Goal: Task Accomplishment & Management: Manage account settings

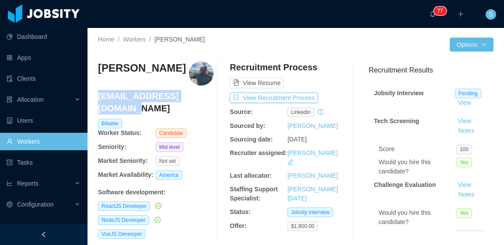
drag, startPoint x: 206, startPoint y: 98, endPoint x: 98, endPoint y: 99, distance: 107.6
click at [98, 99] on h4 "[EMAIL_ADDRESS][DOMAIN_NAME]" at bounding box center [155, 102] width 115 height 24
copy h4 "[EMAIL_ADDRESS][DOMAIN_NAME]"
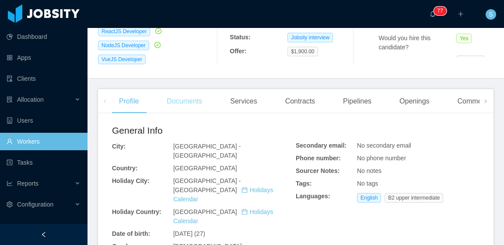
drag, startPoint x: 180, startPoint y: 98, endPoint x: 188, endPoint y: 99, distance: 8.8
click at [180, 98] on div "Documents" at bounding box center [184, 101] width 49 height 24
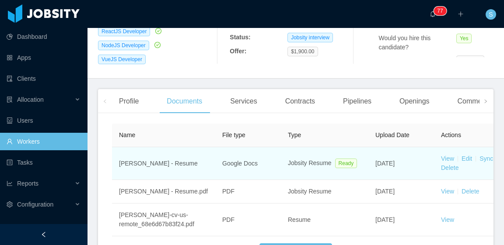
scroll to position [219, 0]
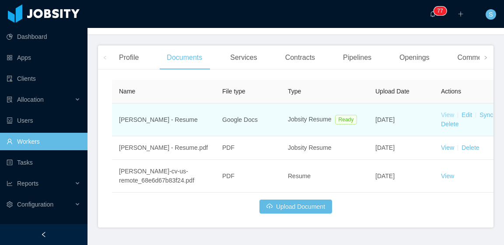
click at [450, 112] on link "View" at bounding box center [447, 115] width 13 height 7
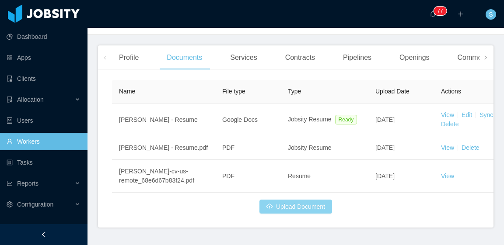
click at [309, 200] on button "Upload Document" at bounding box center [295, 207] width 73 height 14
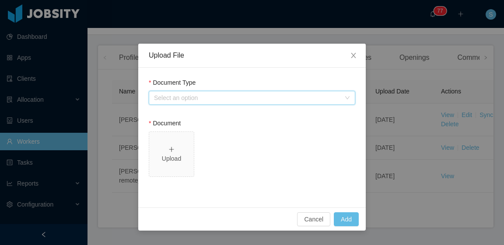
click at [212, 104] on div "Select an option" at bounding box center [252, 98] width 206 height 14
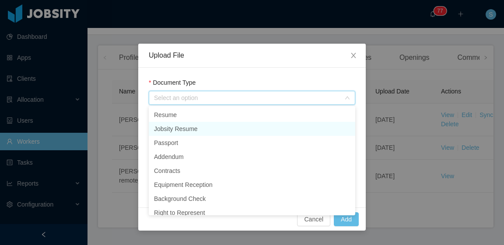
click at [204, 126] on li "Jobsity Resume" at bounding box center [252, 129] width 206 height 14
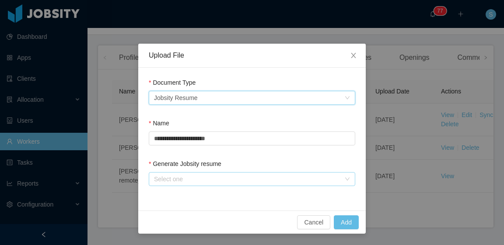
click at [238, 178] on div "Select one" at bounding box center [247, 179] width 186 height 9
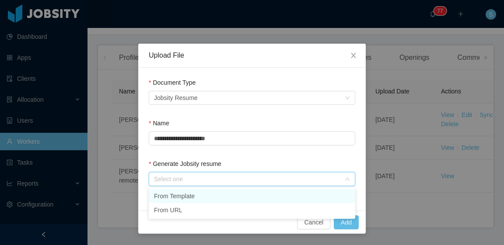
click at [226, 199] on li "From Template" at bounding box center [252, 196] width 206 height 14
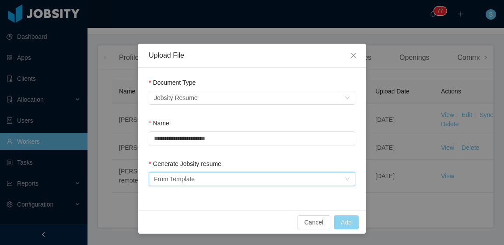
click at [346, 225] on button "Add" at bounding box center [346, 223] width 25 height 14
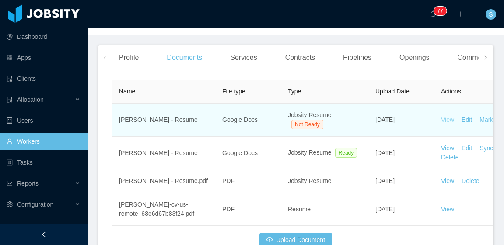
click at [446, 116] on link "View" at bounding box center [447, 119] width 13 height 7
